Goal: Task Accomplishment & Management: Manage account settings

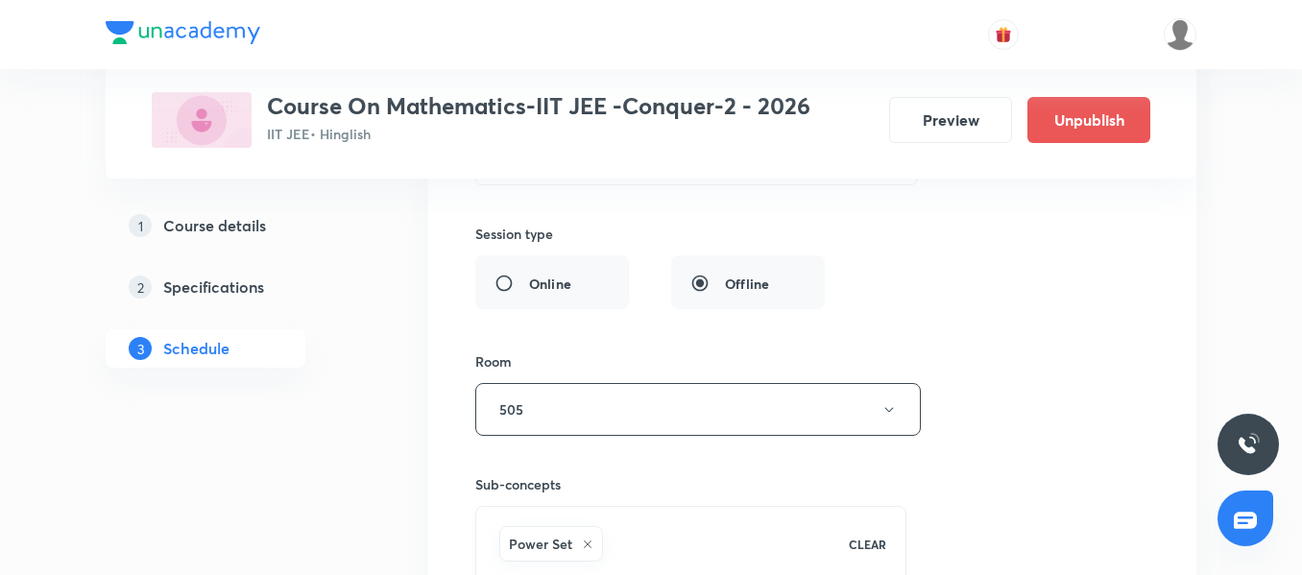
scroll to position [12901, 0]
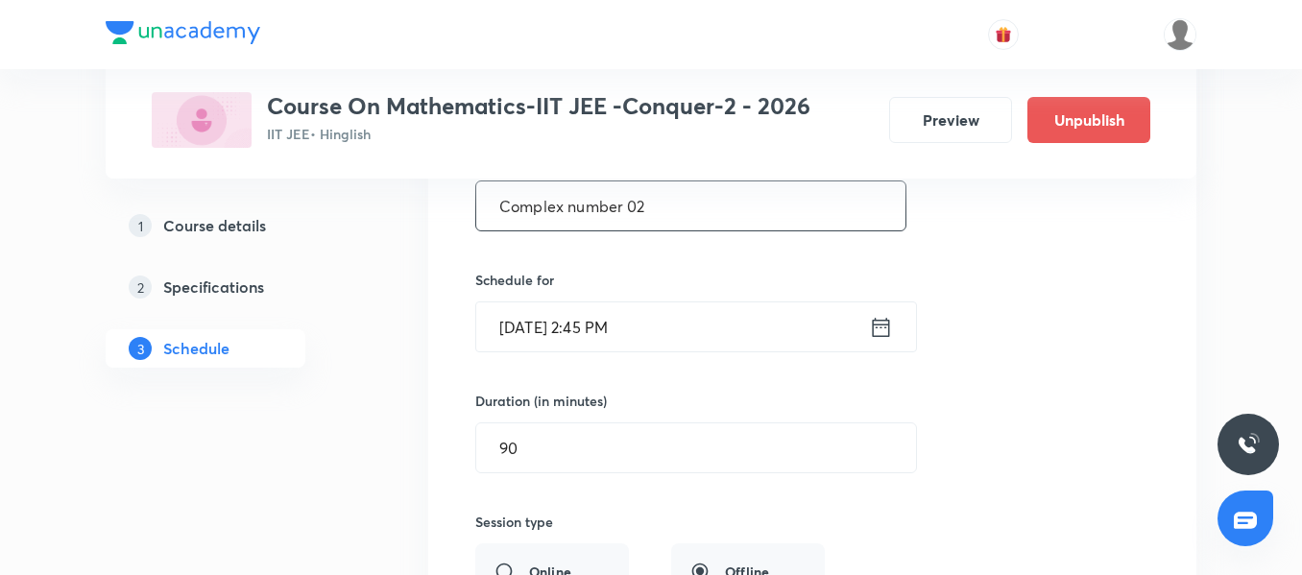
click at [694, 213] on input "Complex number 02" at bounding box center [690, 205] width 429 height 49
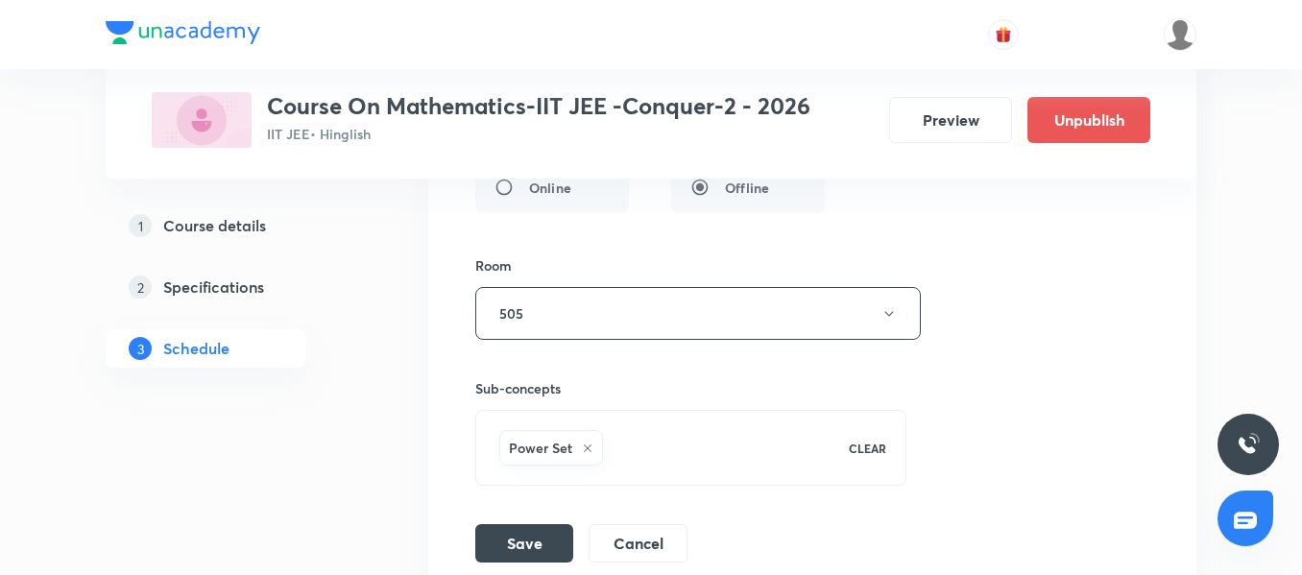
scroll to position [13477, 0]
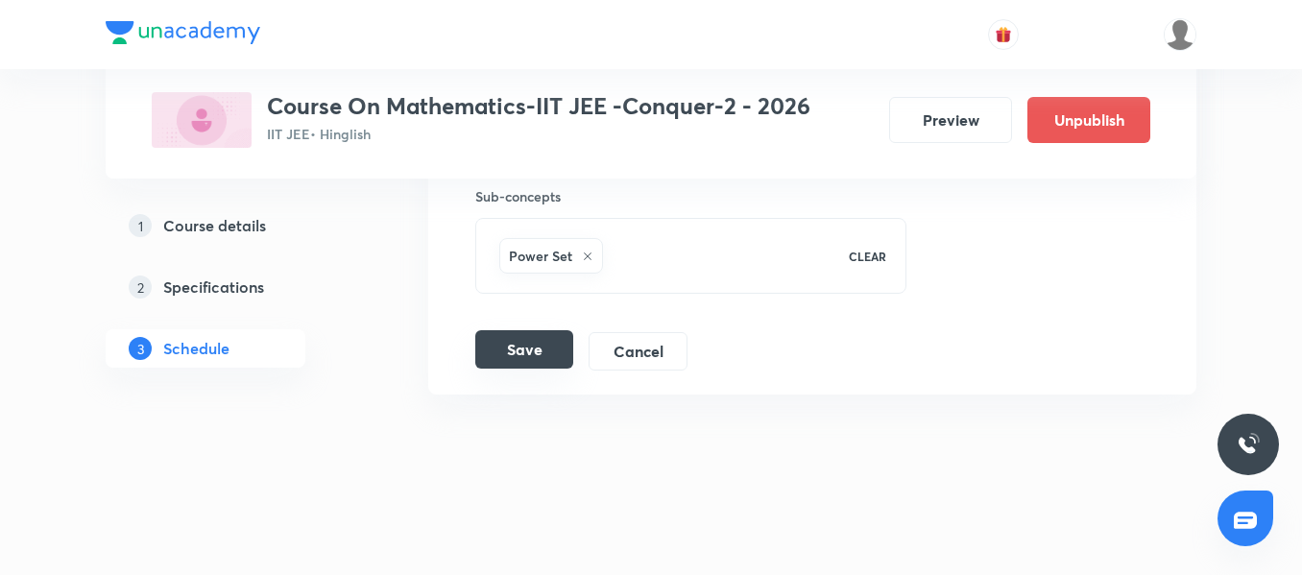
type input "Complex number 01"
click at [526, 364] on button "Save" at bounding box center [524, 349] width 98 height 38
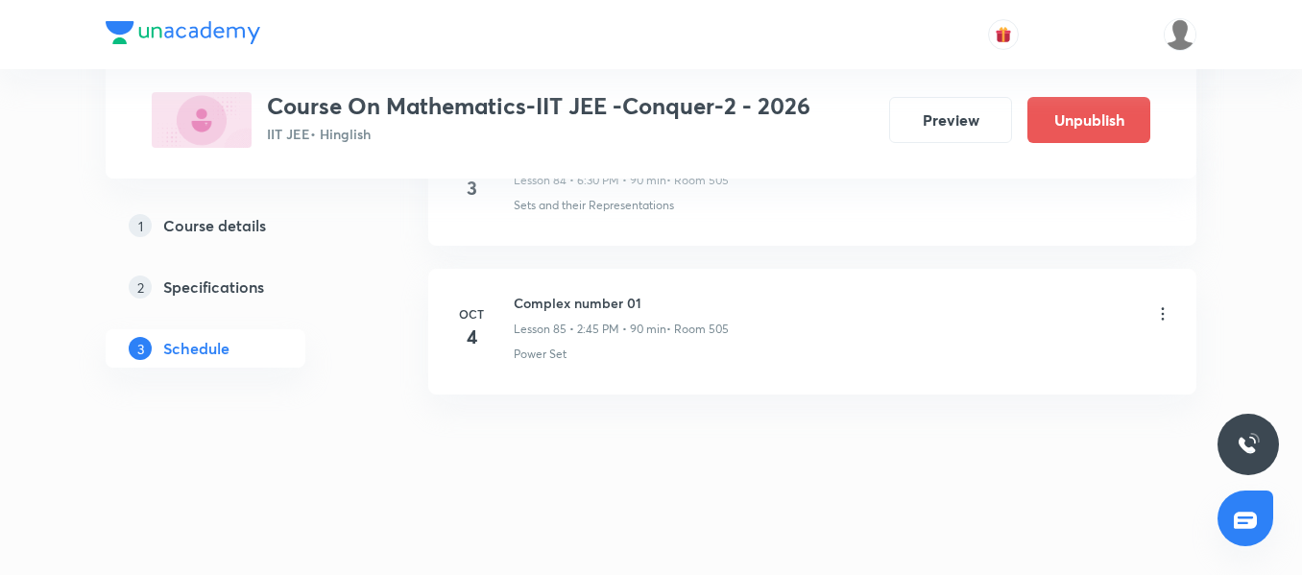
scroll to position [12739, 0]
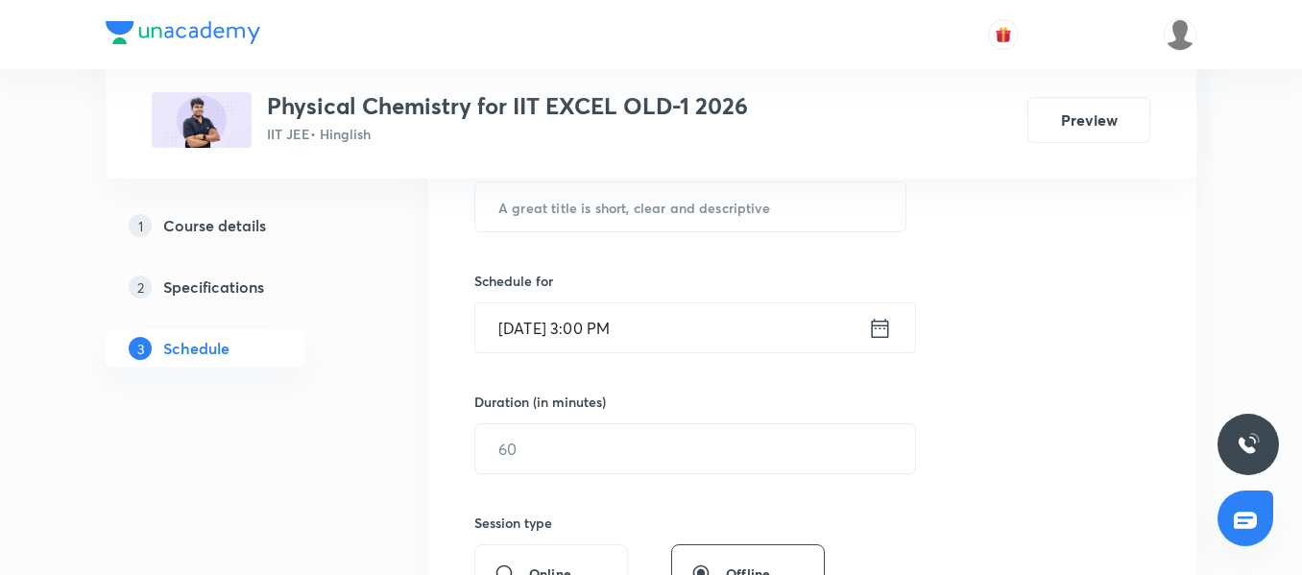
scroll to position [299, 0]
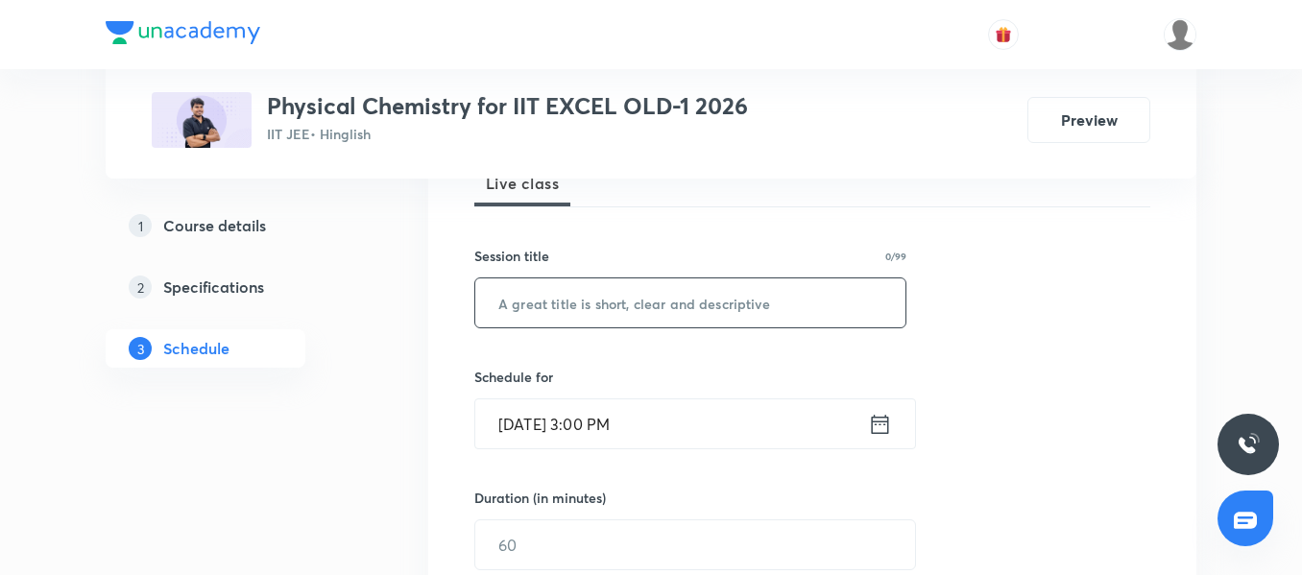
click at [577, 327] on div "​" at bounding box center [690, 302] width 432 height 51
paste input "Carboxylic Acid and its derivatives -03/04"
click at [778, 309] on input "Carboxylic Acid and its derivatives -03/04" at bounding box center [690, 302] width 430 height 49
type input "Carboxylic Acid and its derivatives -04/04"
click at [683, 426] on input "Oct 4, 2025, 3:00 PM" at bounding box center [671, 423] width 393 height 49
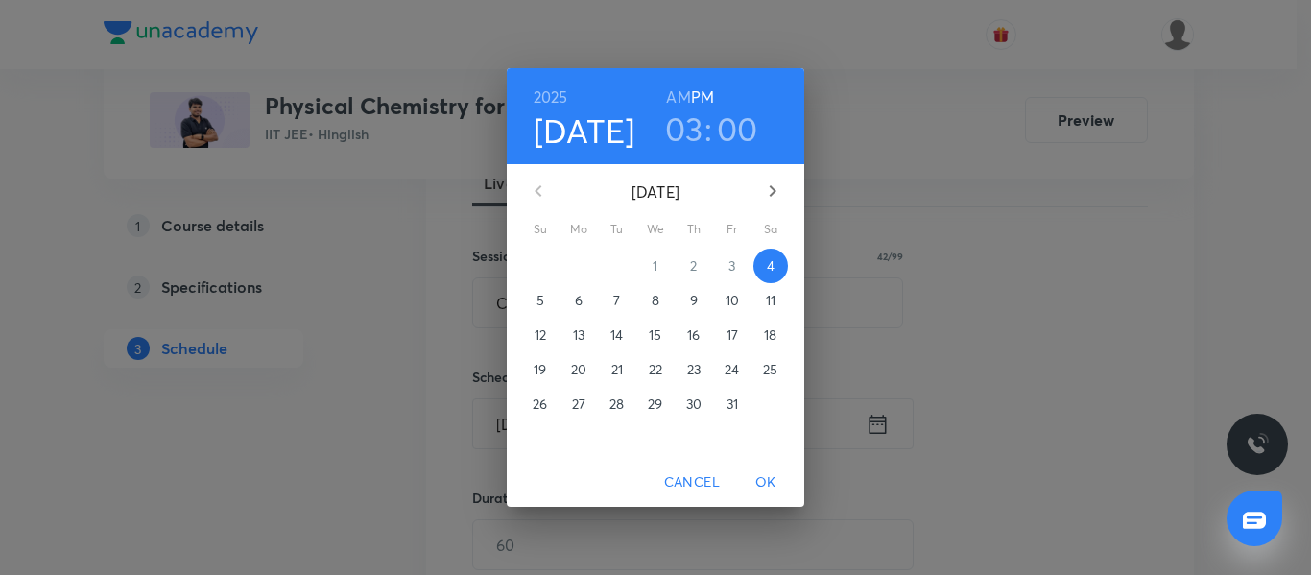
click at [725, 141] on h3 "00" at bounding box center [737, 128] width 41 height 40
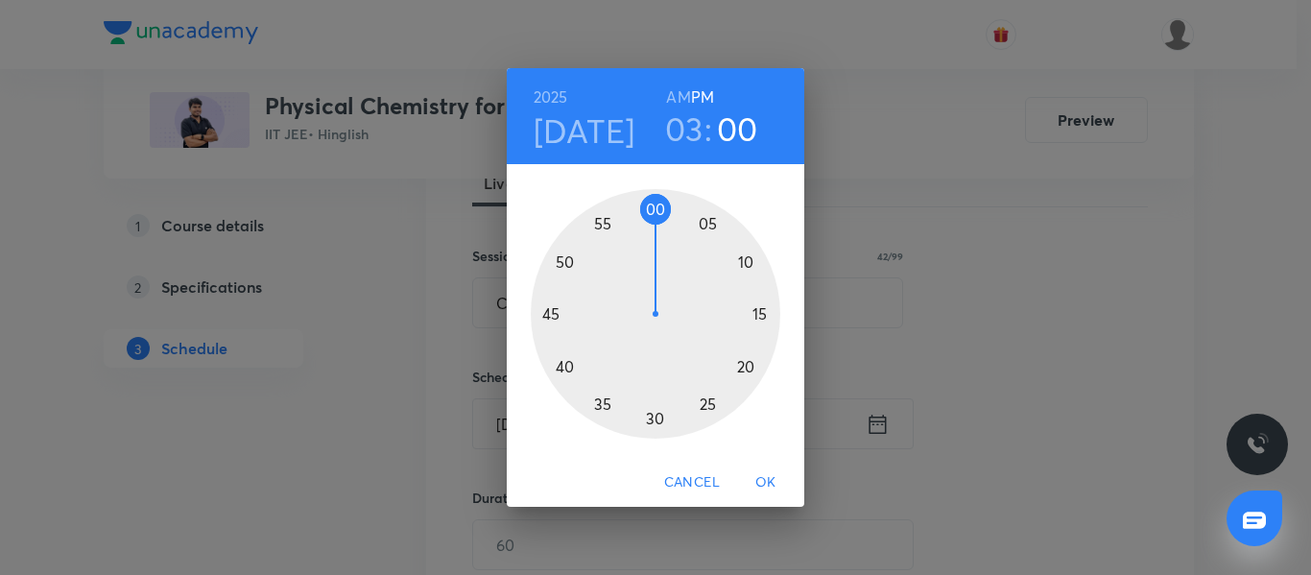
click at [711, 221] on div at bounding box center [656, 314] width 250 height 250
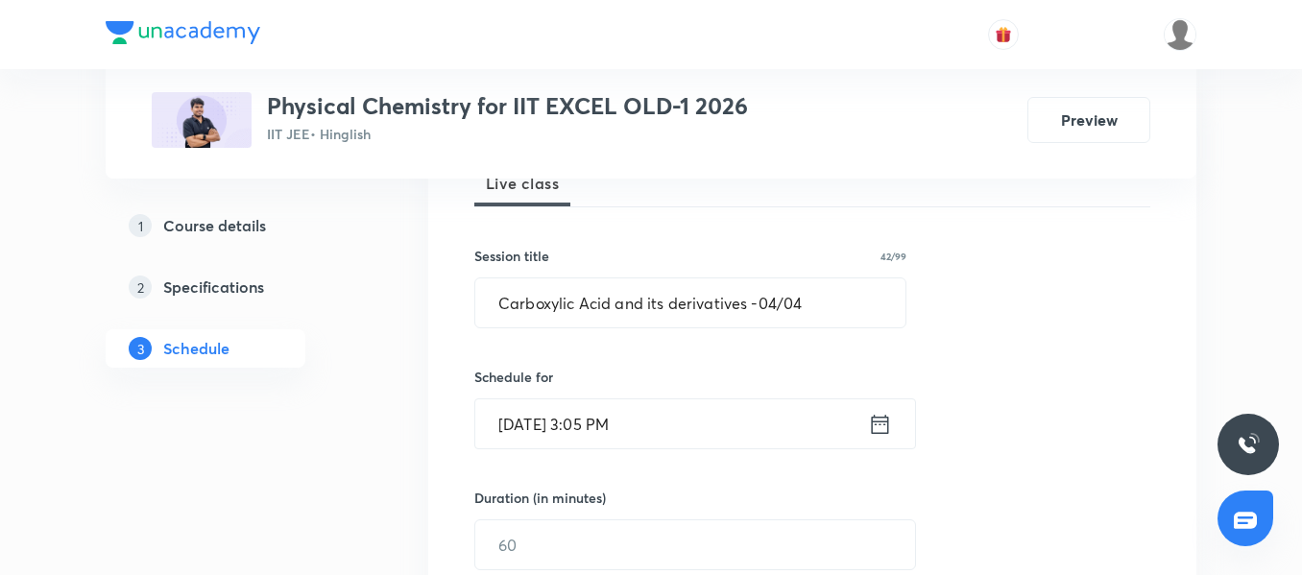
scroll to position [395, 0]
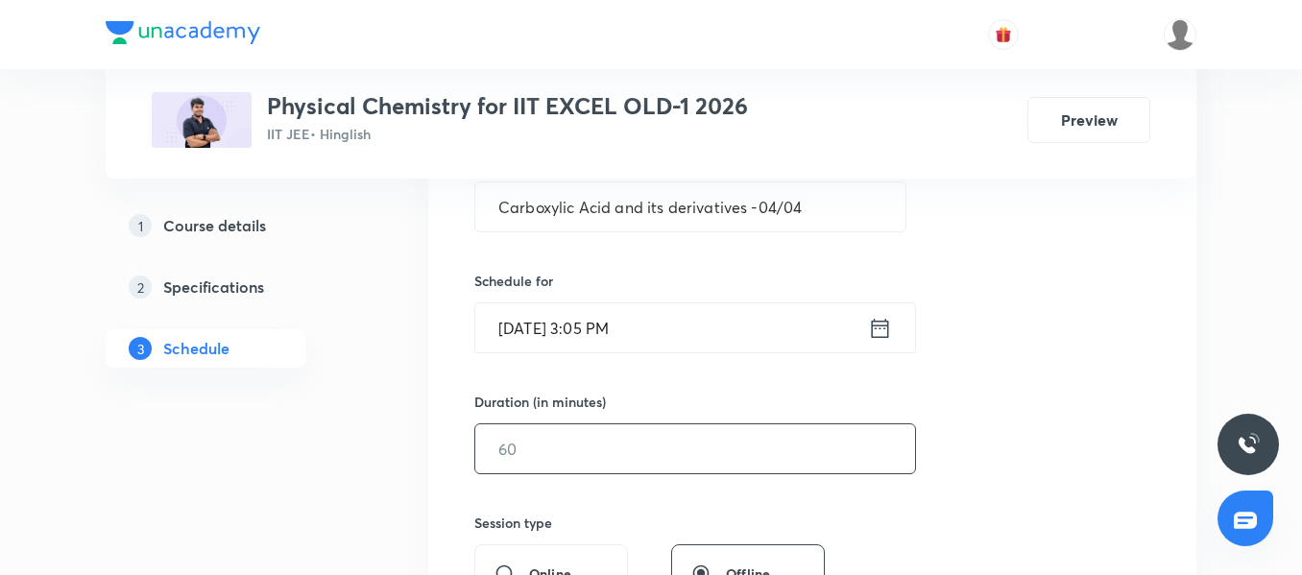
click at [546, 449] on input "text" at bounding box center [695, 448] width 440 height 49
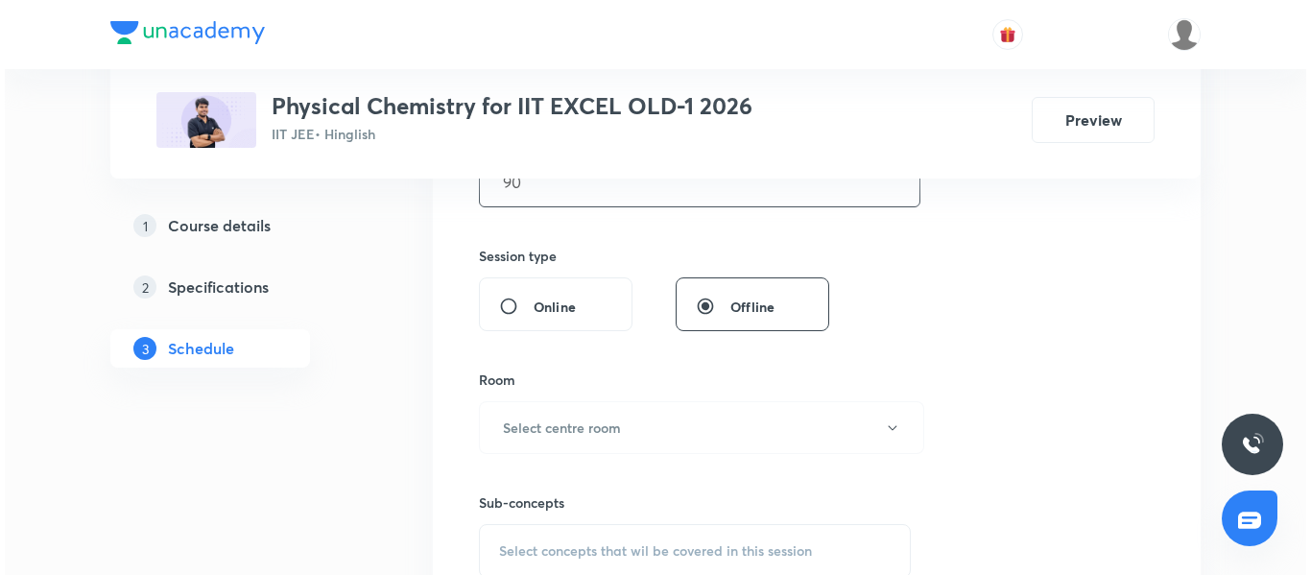
scroll to position [779, 0]
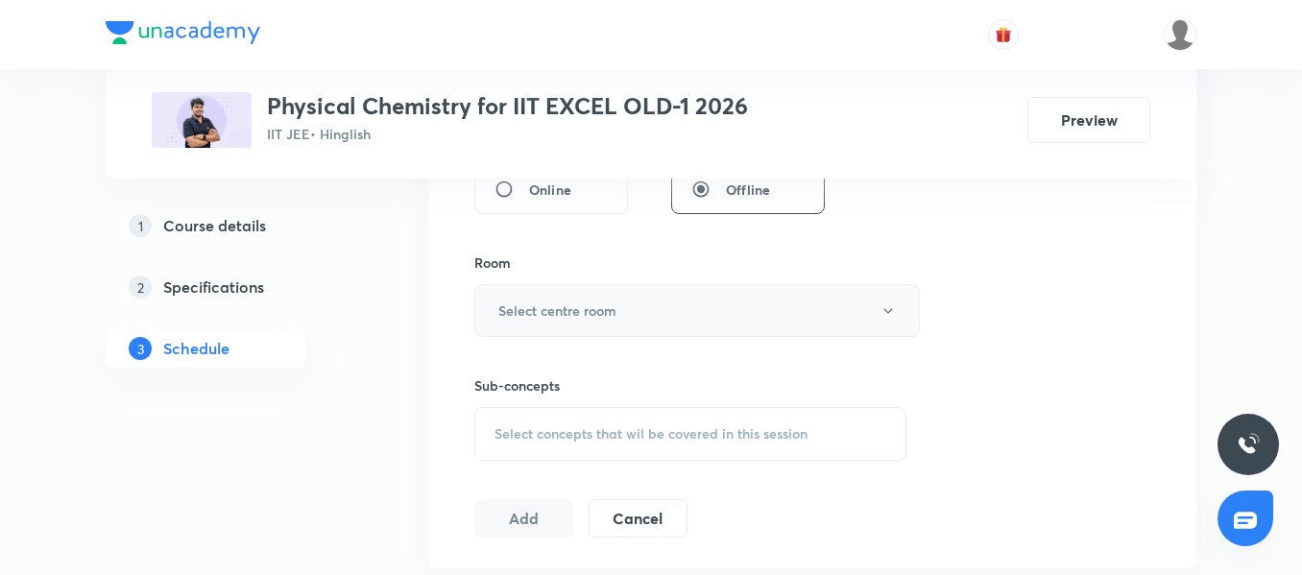
type input "90"
click at [598, 307] on h6 "Select centre room" at bounding box center [557, 310] width 118 height 20
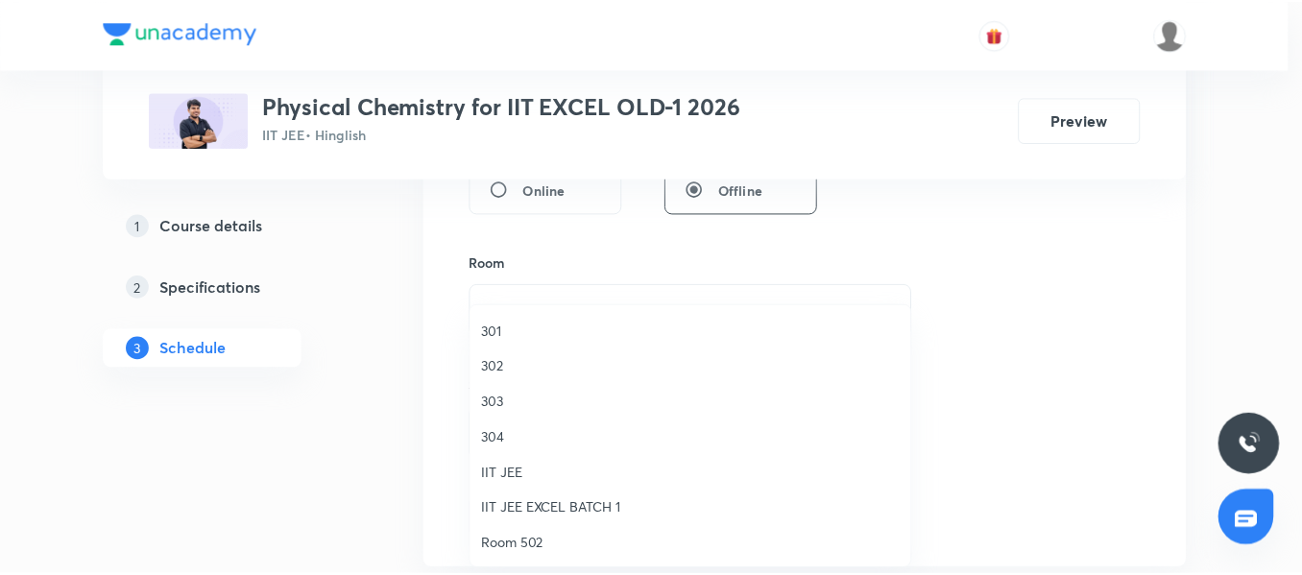
scroll to position [96, 0]
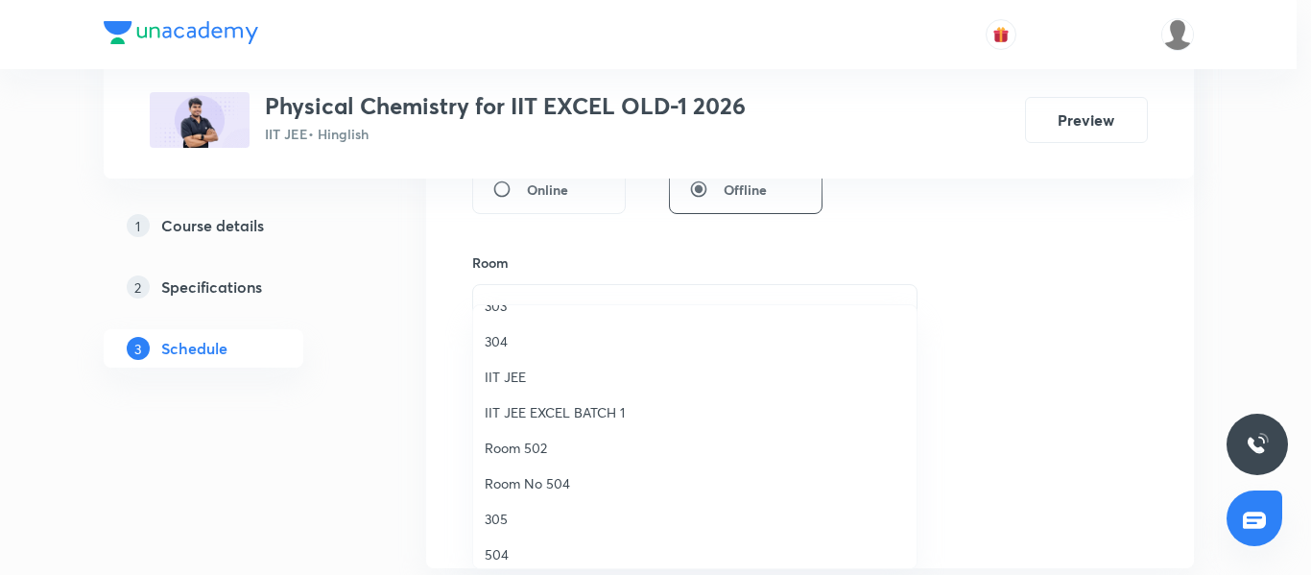
click at [533, 538] on li "504" at bounding box center [695, 555] width 444 height 36
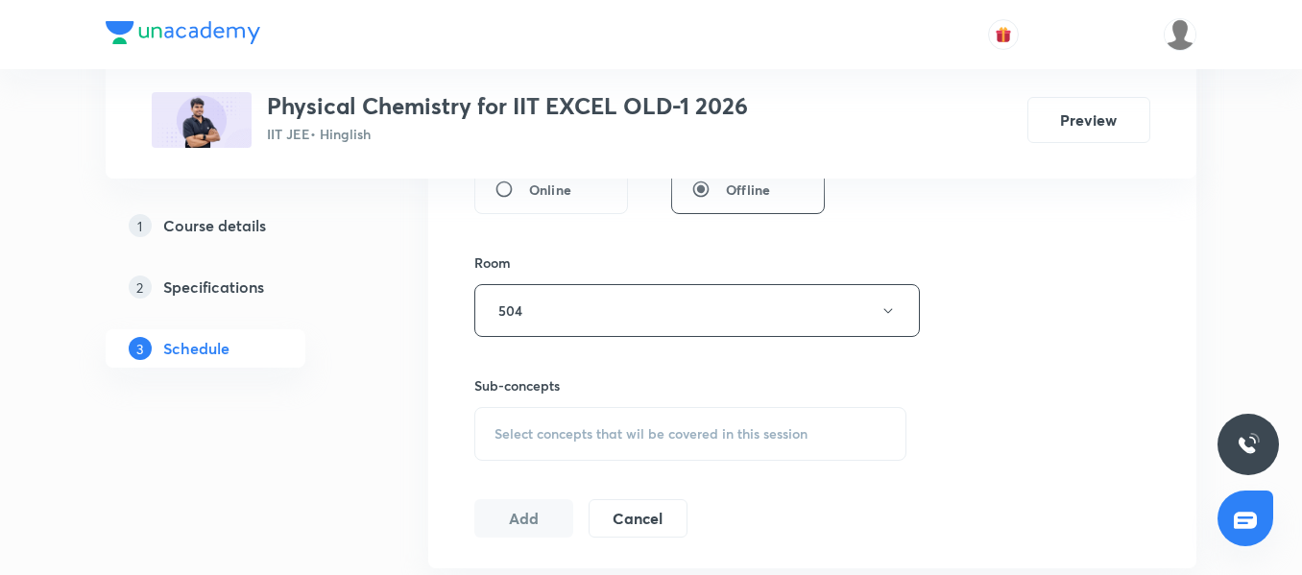
click at [569, 413] on div "Select concepts that wil be covered in this session" at bounding box center [690, 434] width 432 height 54
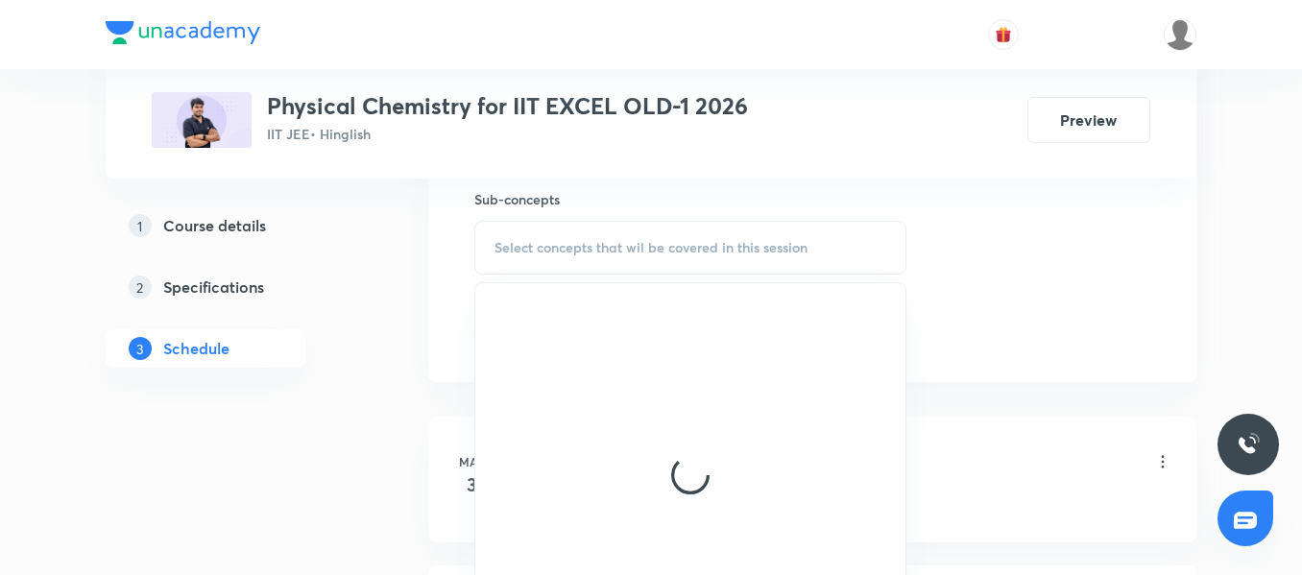
scroll to position [971, 0]
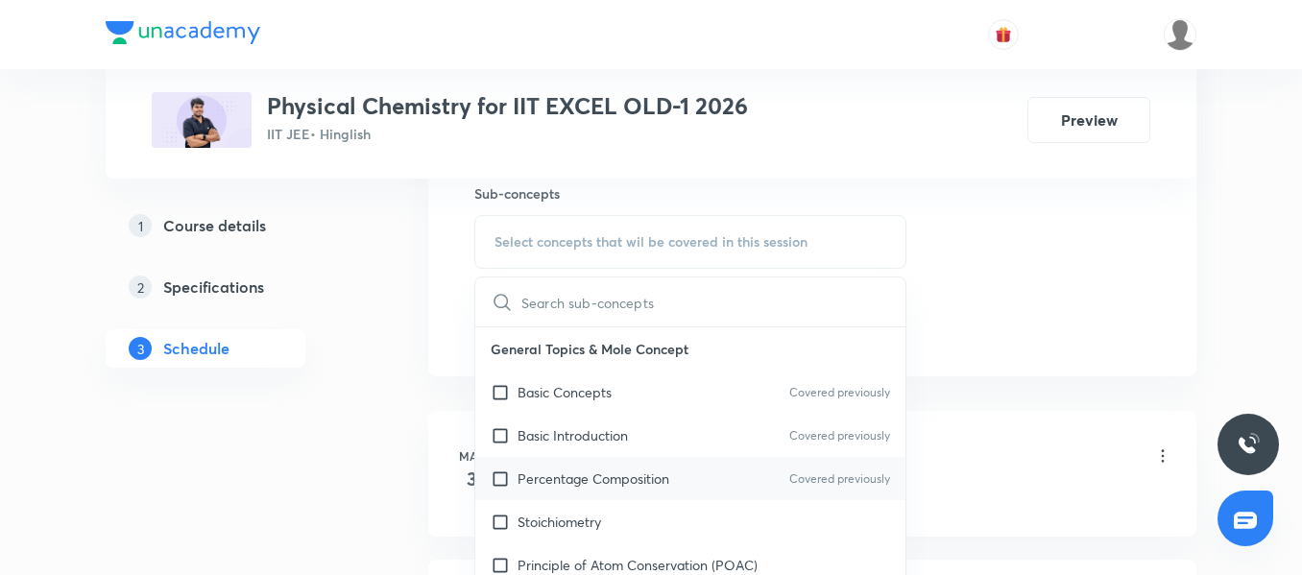
click at [587, 486] on p "Percentage Composition" at bounding box center [593, 478] width 152 height 20
checkbox input "true"
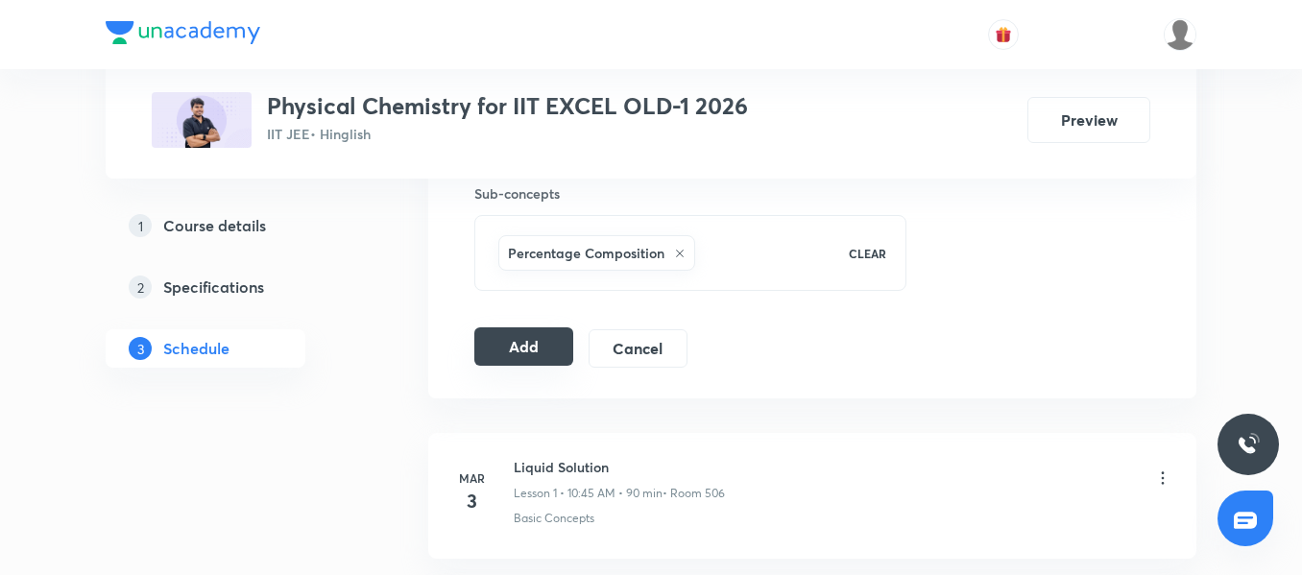
click at [488, 355] on button "Add" at bounding box center [523, 346] width 99 height 38
